Goal: Use online tool/utility: Utilize a website feature to perform a specific function

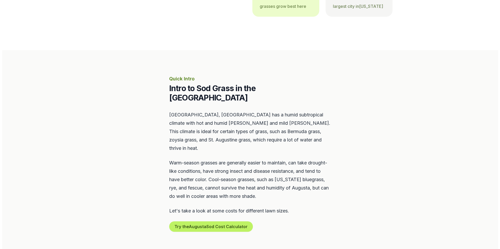
scroll to position [183, 0]
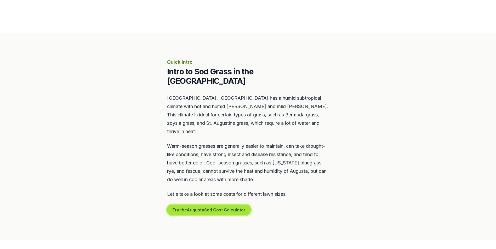
click at [207, 205] on button "Try the Augusta Sod Cost Calculator" at bounding box center [209, 210] width 84 height 10
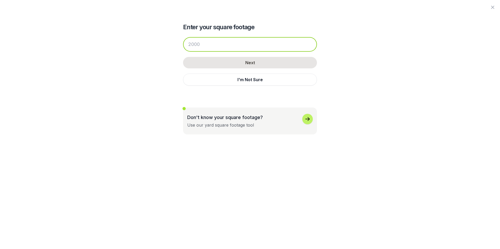
drag, startPoint x: 212, startPoint y: 47, endPoint x: 191, endPoint y: 47, distance: 21.7
click at [191, 47] on input "number" at bounding box center [250, 44] width 134 height 15
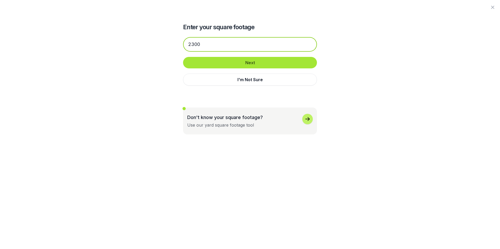
type input "2300"
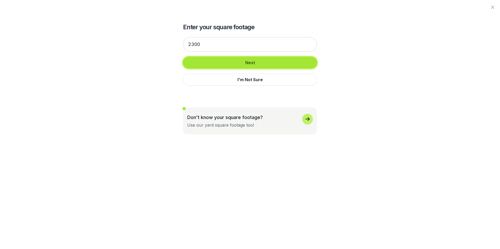
click at [206, 62] on button "Next" at bounding box center [250, 62] width 134 height 11
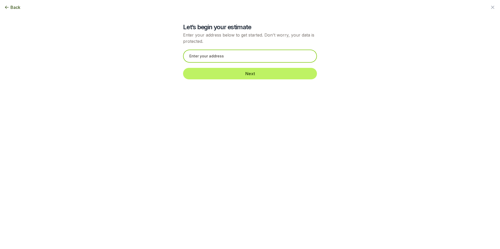
click at [226, 57] on input "text" at bounding box center [250, 56] width 134 height 13
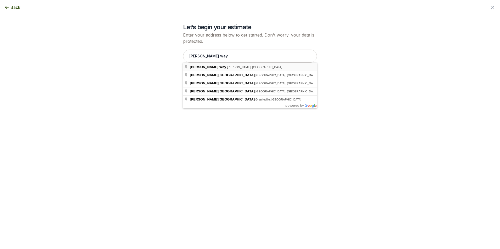
type input "[PERSON_NAME][GEOGRAPHIC_DATA][PERSON_NAME], [GEOGRAPHIC_DATA]"
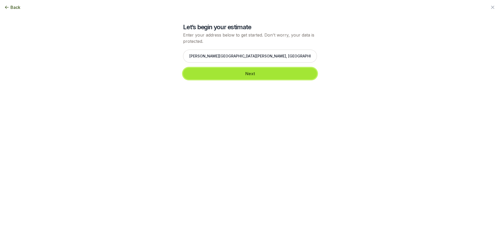
click at [233, 76] on button "Next" at bounding box center [250, 73] width 134 height 11
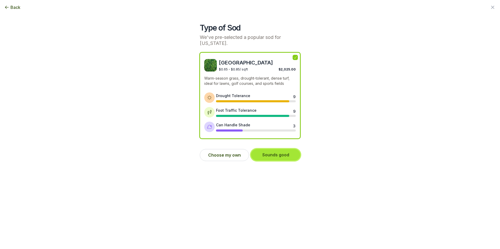
click at [272, 156] on button "Sounds good" at bounding box center [275, 154] width 49 height 11
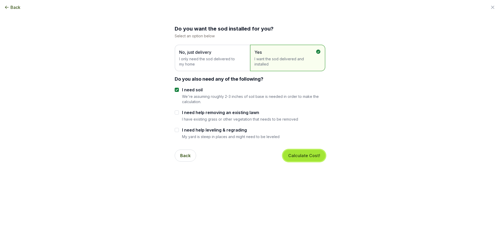
click at [301, 158] on button "Calculate Cost!" at bounding box center [304, 155] width 42 height 11
